Goal: Task Accomplishment & Management: Manage account settings

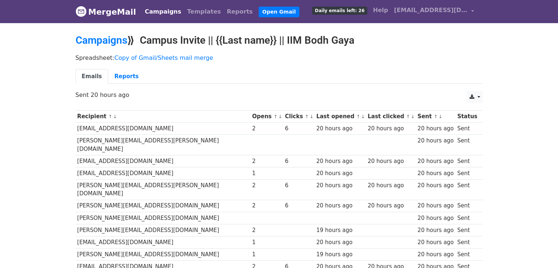
click at [278, 116] on link "↓" at bounding box center [280, 116] width 4 height 5
